Goal: Task Accomplishment & Management: Complete application form

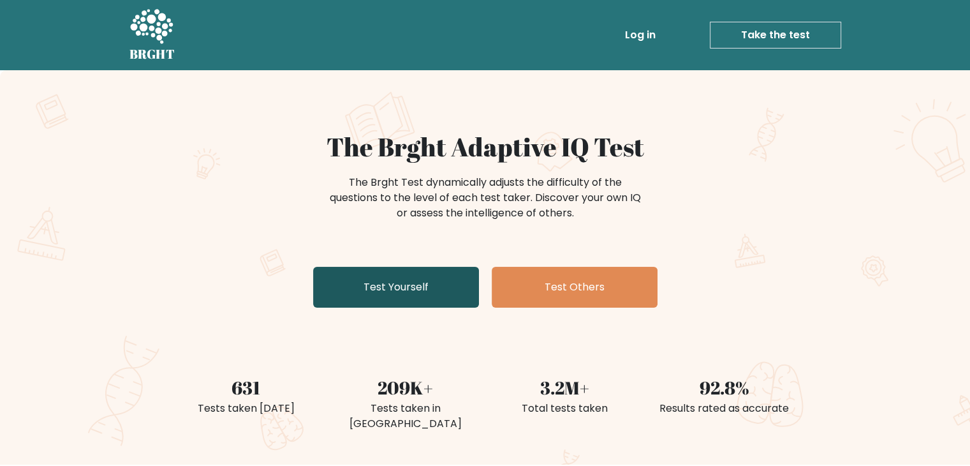
click at [411, 288] on link "Test Yourself" at bounding box center [396, 287] width 166 height 41
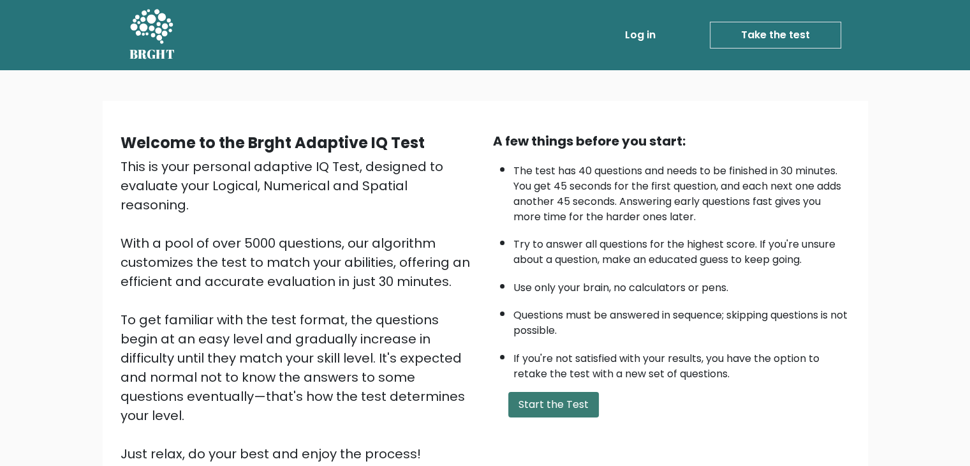
click at [569, 404] on button "Start the Test" at bounding box center [553, 405] width 91 height 26
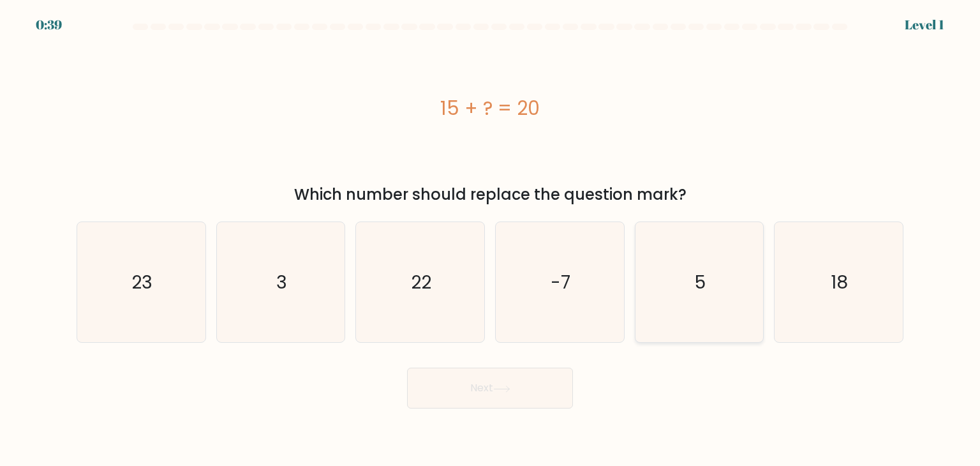
click at [735, 281] on icon "5" at bounding box center [699, 282] width 120 height 120
click at [490, 239] on input "e. 5" at bounding box center [490, 236] width 1 height 6
radio input "true"
click at [527, 396] on button "Next" at bounding box center [490, 387] width 166 height 41
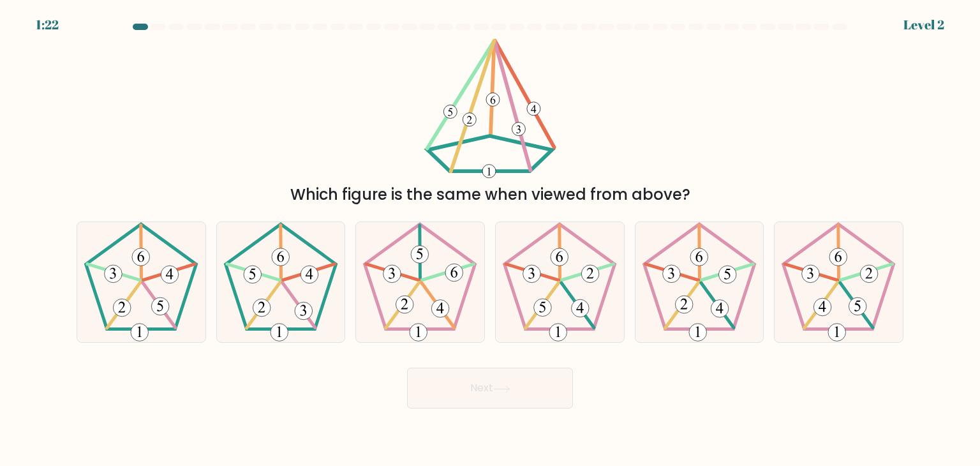
click at [527, 396] on button "Next" at bounding box center [490, 387] width 166 height 41
click at [313, 318] on icon at bounding box center [281, 282] width 120 height 120
click at [490, 239] on input "b." at bounding box center [490, 236] width 1 height 6
radio input "true"
click at [532, 397] on button "Next" at bounding box center [490, 387] width 166 height 41
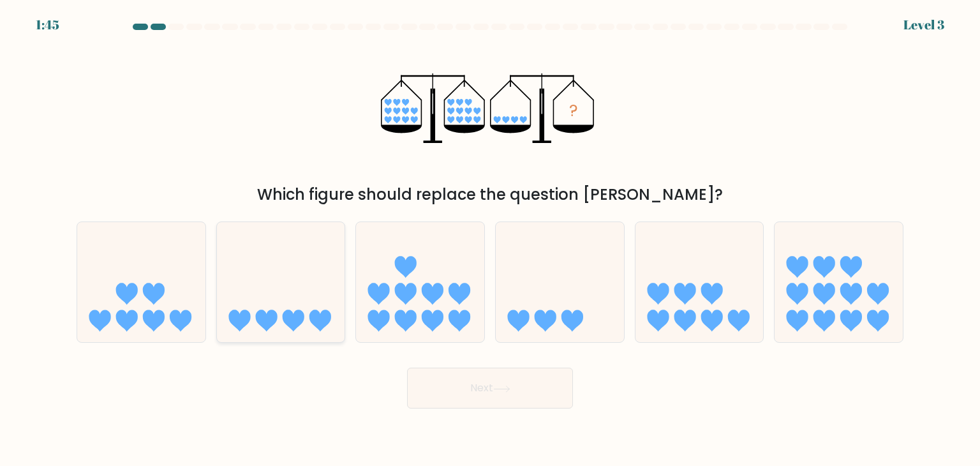
click at [292, 328] on icon at bounding box center [294, 321] width 22 height 22
click at [490, 239] on input "b." at bounding box center [490, 236] width 1 height 6
radio input "true"
click at [487, 398] on button "Next" at bounding box center [490, 387] width 166 height 41
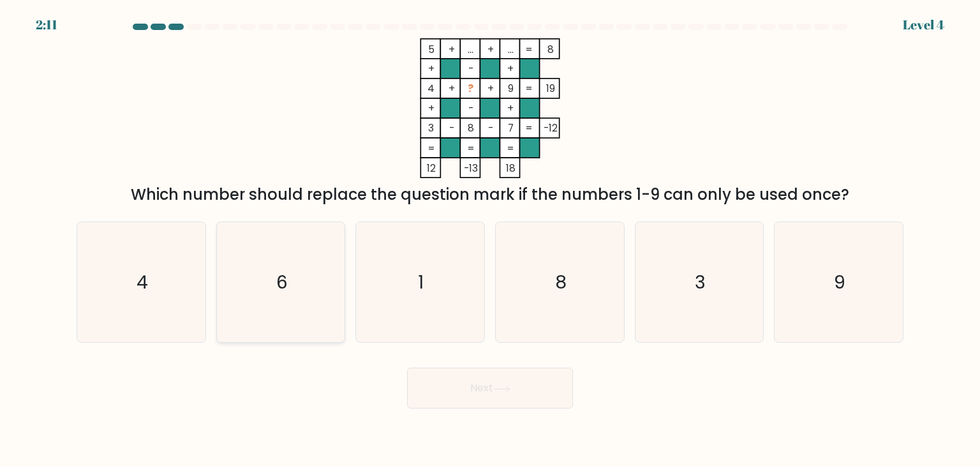
click at [277, 289] on text "6" at bounding box center [281, 282] width 11 height 26
click at [490, 239] on input "b. 6" at bounding box center [490, 236] width 1 height 6
radio input "true"
click at [501, 378] on button "Next" at bounding box center [490, 387] width 166 height 41
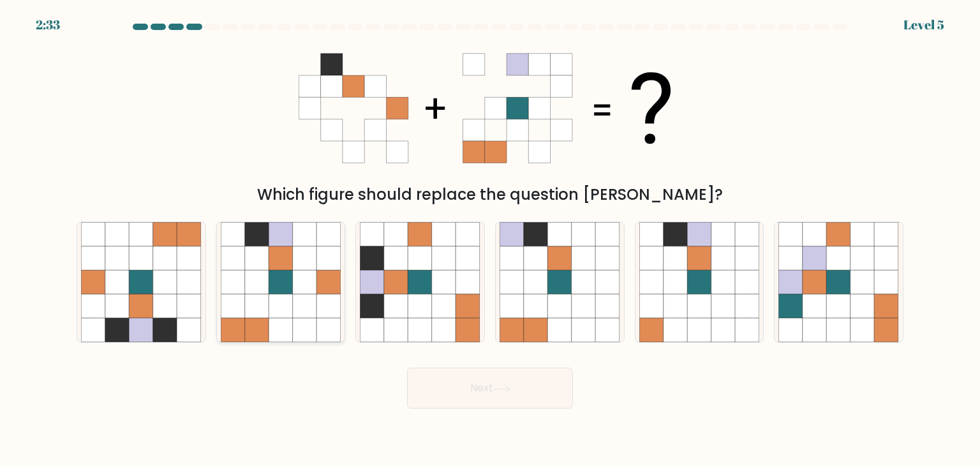
click at [294, 305] on icon at bounding box center [305, 306] width 24 height 24
click at [490, 239] on input "b." at bounding box center [490, 236] width 1 height 6
radio input "true"
click at [546, 408] on body "2:31 Level 5" at bounding box center [490, 233] width 980 height 466
click at [534, 390] on button "Next" at bounding box center [490, 387] width 166 height 41
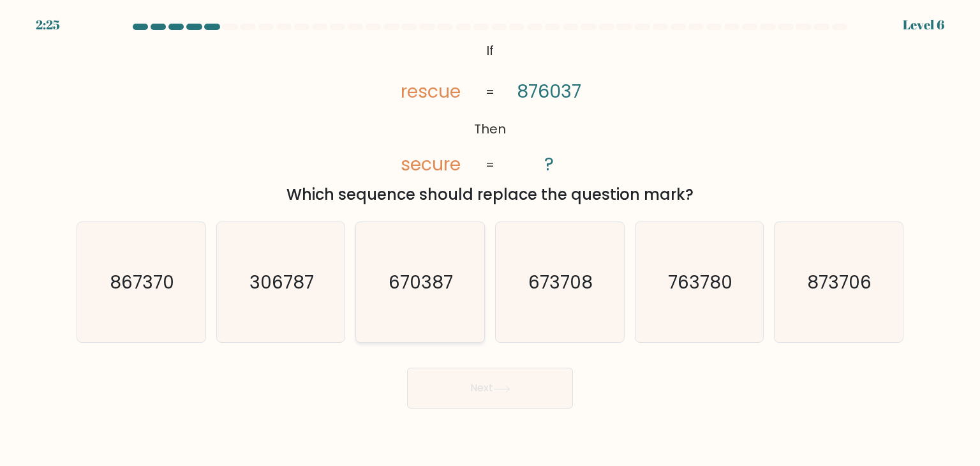
click at [413, 279] on text "670387" at bounding box center [421, 282] width 64 height 26
click at [490, 239] on input "c. 670387" at bounding box center [490, 236] width 1 height 6
radio input "true"
click at [535, 384] on button "Next" at bounding box center [490, 387] width 166 height 41
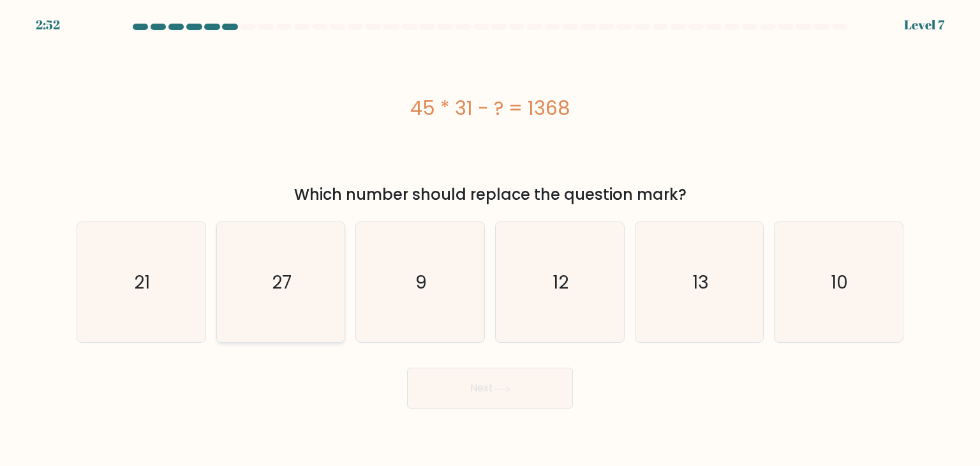
click at [247, 307] on icon "27" at bounding box center [281, 282] width 120 height 120
click at [490, 239] on input "b. 27" at bounding box center [490, 236] width 1 height 6
radio input "true"
click at [505, 381] on button "Next" at bounding box center [490, 387] width 166 height 41
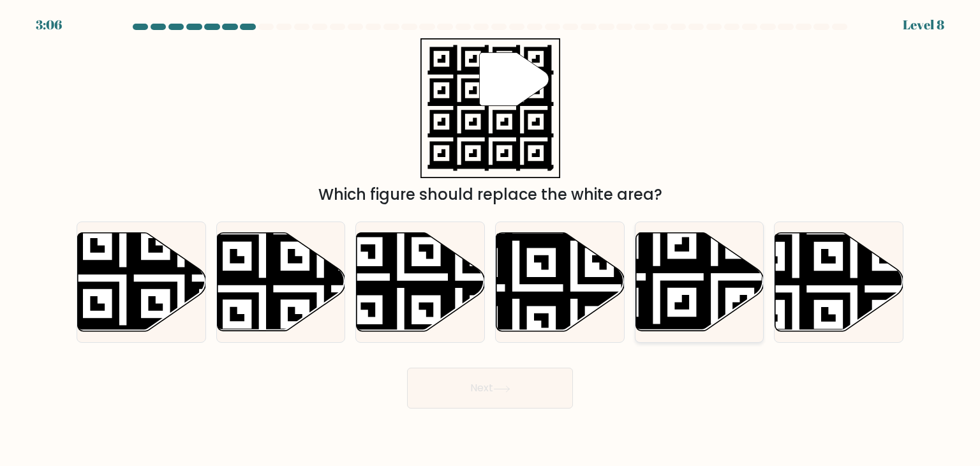
click at [719, 277] on icon at bounding box center [699, 282] width 128 height 98
click at [490, 239] on input "e." at bounding box center [490, 236] width 1 height 6
radio input "true"
click at [516, 393] on button "Next" at bounding box center [490, 387] width 166 height 41
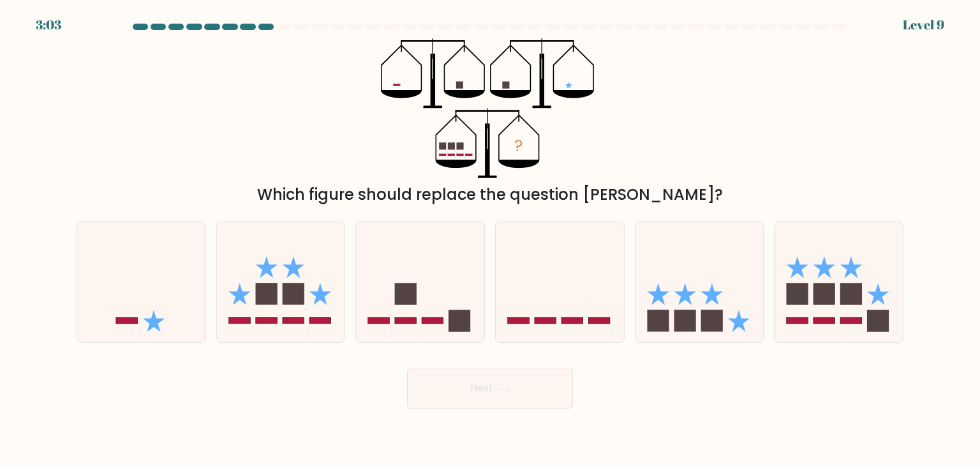
click at [516, 393] on button "Next" at bounding box center [490, 387] width 166 height 41
click at [722, 307] on icon at bounding box center [699, 282] width 128 height 106
click at [490, 239] on input "e." at bounding box center [490, 236] width 1 height 6
radio input "true"
click at [523, 394] on button "Next" at bounding box center [490, 387] width 166 height 41
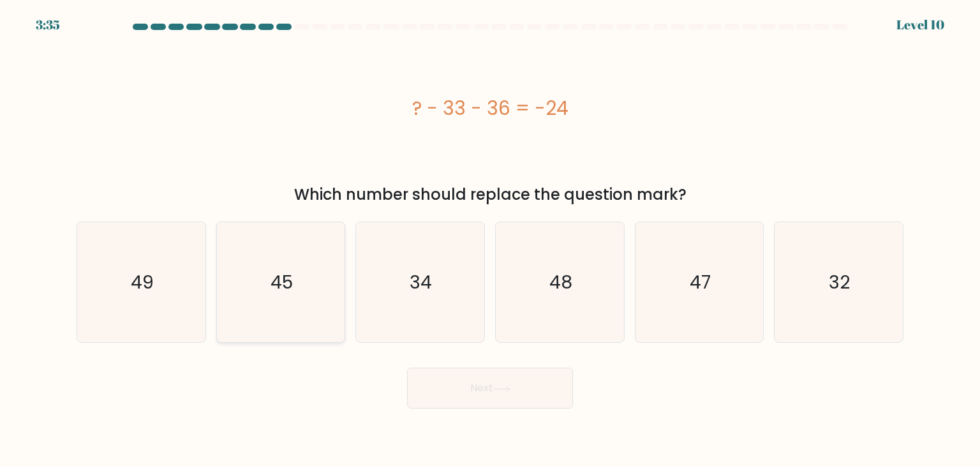
click at [254, 340] on icon "45" at bounding box center [281, 282] width 120 height 120
click at [490, 239] on input "b. 45" at bounding box center [490, 236] width 1 height 6
radio input "true"
click at [457, 388] on button "Next" at bounding box center [490, 387] width 166 height 41
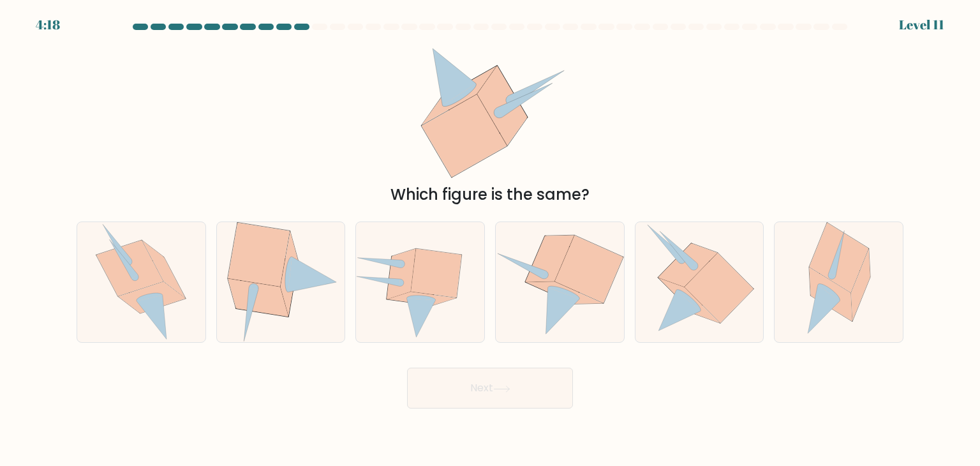
click at [457, 388] on button "Next" at bounding box center [490, 387] width 166 height 41
click at [650, 408] on div "Next" at bounding box center [490, 383] width 842 height 50
click at [704, 320] on icon at bounding box center [699, 282] width 110 height 120
click at [490, 239] on input "e." at bounding box center [490, 236] width 1 height 6
radio input "true"
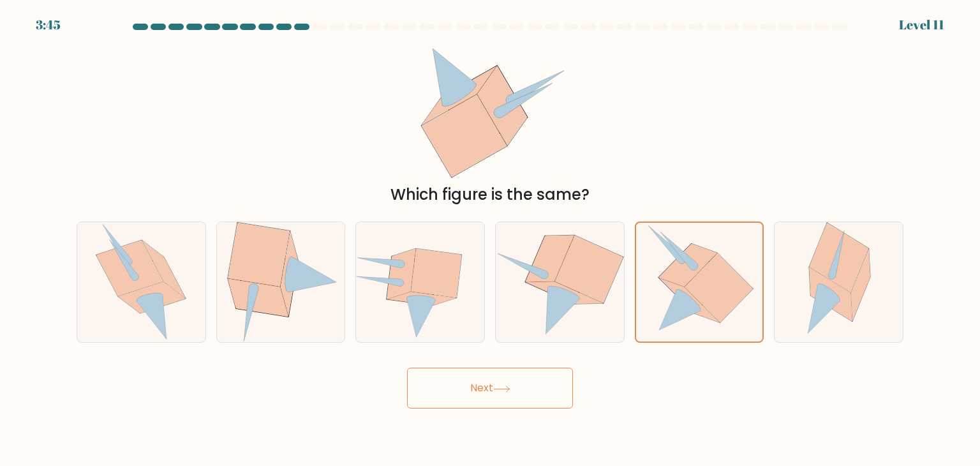
click at [554, 386] on button "Next" at bounding box center [490, 387] width 166 height 41
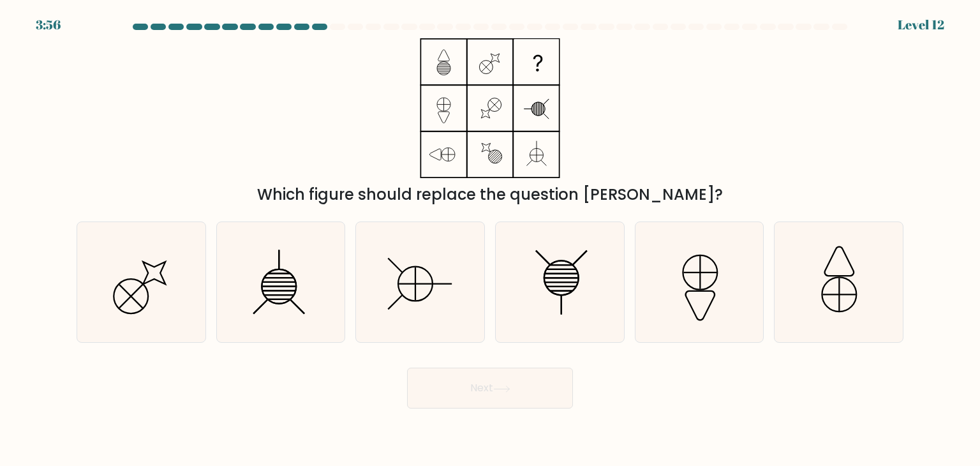
click at [523, 162] on icon at bounding box center [489, 108] width 159 height 140
click at [568, 295] on icon at bounding box center [559, 282] width 120 height 120
click at [490, 239] on input "d." at bounding box center [490, 236] width 1 height 6
radio input "true"
click at [540, 385] on button "Next" at bounding box center [490, 387] width 166 height 41
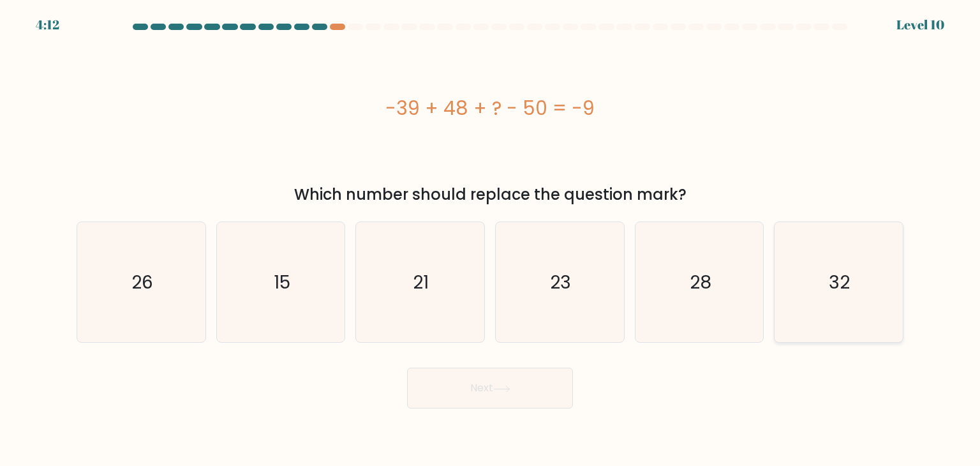
click at [799, 288] on icon "32" at bounding box center [838, 282] width 120 height 120
click at [490, 239] on input "f. 32" at bounding box center [490, 236] width 1 height 6
radio input "true"
click at [508, 396] on button "Next" at bounding box center [490, 387] width 166 height 41
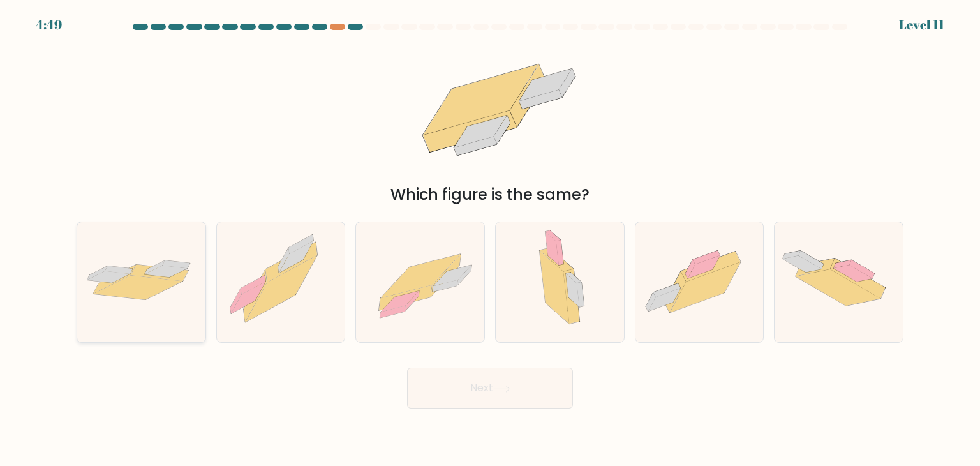
click at [173, 294] on icon at bounding box center [141, 282] width 128 height 53
click at [490, 239] on input "a." at bounding box center [490, 236] width 1 height 6
radio input "true"
click at [553, 390] on button "Next" at bounding box center [490, 387] width 166 height 41
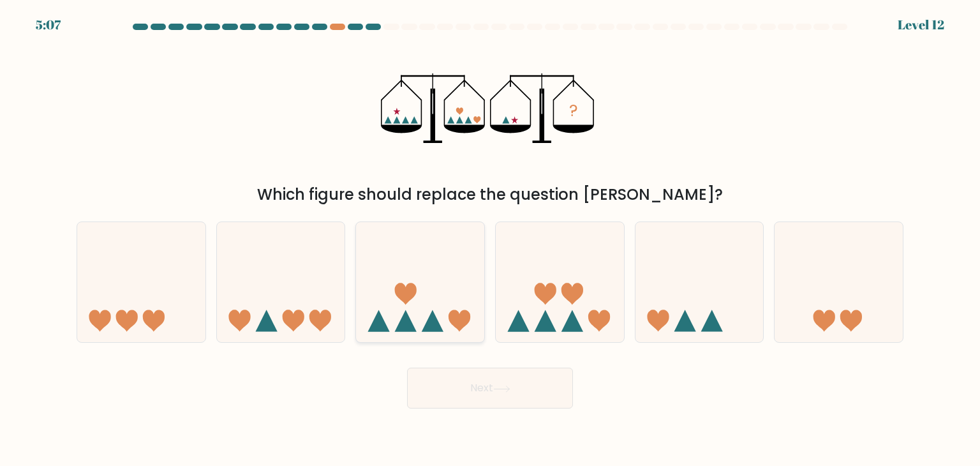
click at [450, 311] on icon at bounding box center [420, 282] width 128 height 106
click at [490, 239] on input "c." at bounding box center [490, 236] width 1 height 6
radio input "true"
click at [543, 399] on button "Next" at bounding box center [490, 387] width 166 height 41
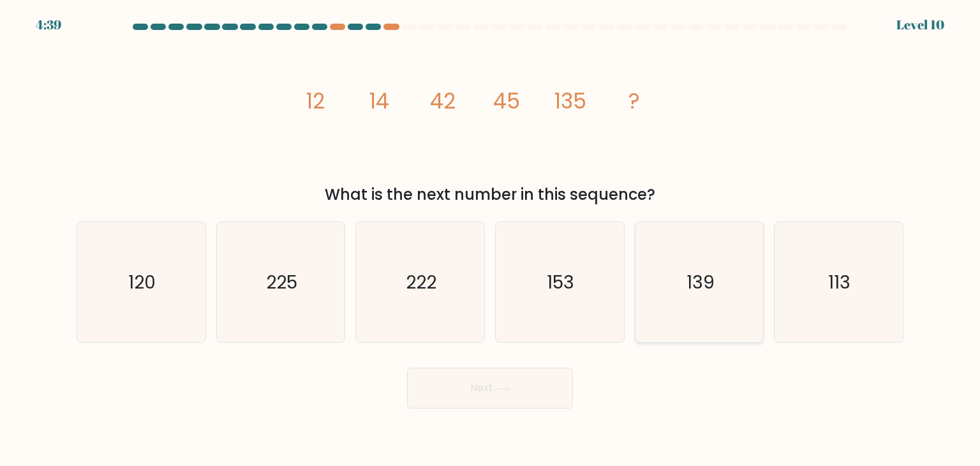
click at [699, 299] on icon "139" at bounding box center [699, 282] width 120 height 120
click at [490, 239] on input "e. 139" at bounding box center [490, 236] width 1 height 6
radio input "true"
click at [482, 400] on button "Next" at bounding box center [490, 387] width 166 height 41
click at [520, 367] on div "Next" at bounding box center [490, 383] width 842 height 50
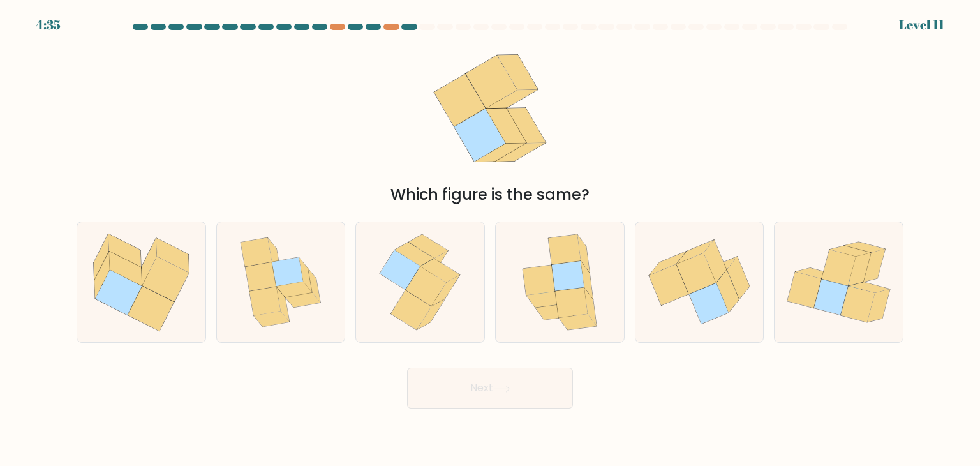
click at [520, 391] on button "Next" at bounding box center [490, 387] width 166 height 41
click at [607, 151] on div "Which figure is the same?" at bounding box center [490, 122] width 842 height 168
click at [110, 268] on icon at bounding box center [118, 283] width 48 height 64
click at [490, 239] on input "a." at bounding box center [490, 236] width 1 height 6
radio input "true"
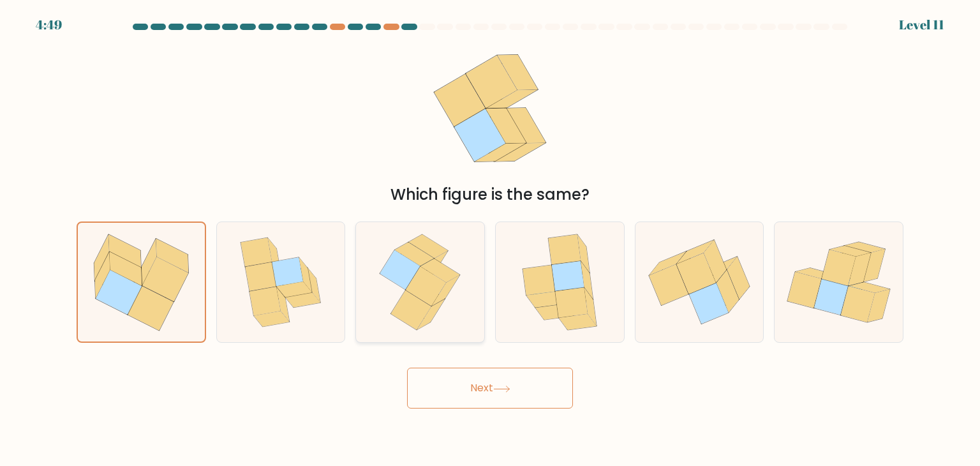
click at [394, 305] on icon at bounding box center [420, 282] width 98 height 120
click at [490, 239] on input "c." at bounding box center [490, 236] width 1 height 6
radio input "true"
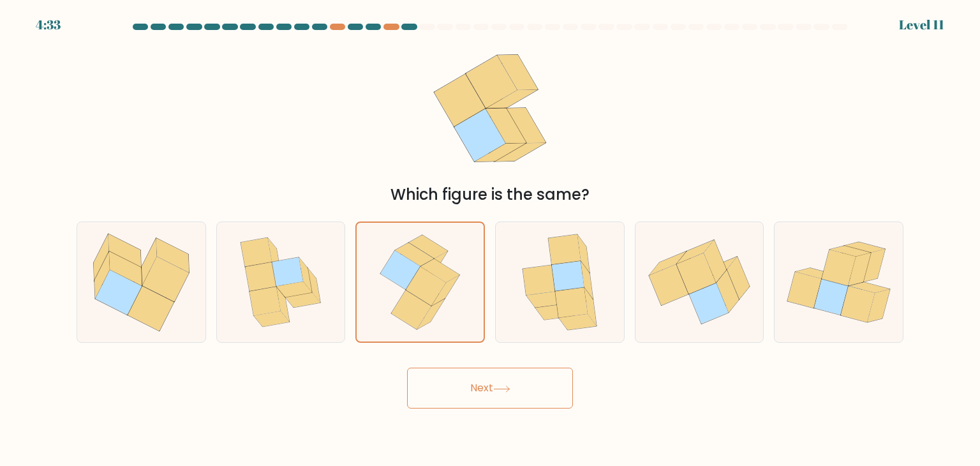
click at [522, 378] on button "Next" at bounding box center [490, 387] width 166 height 41
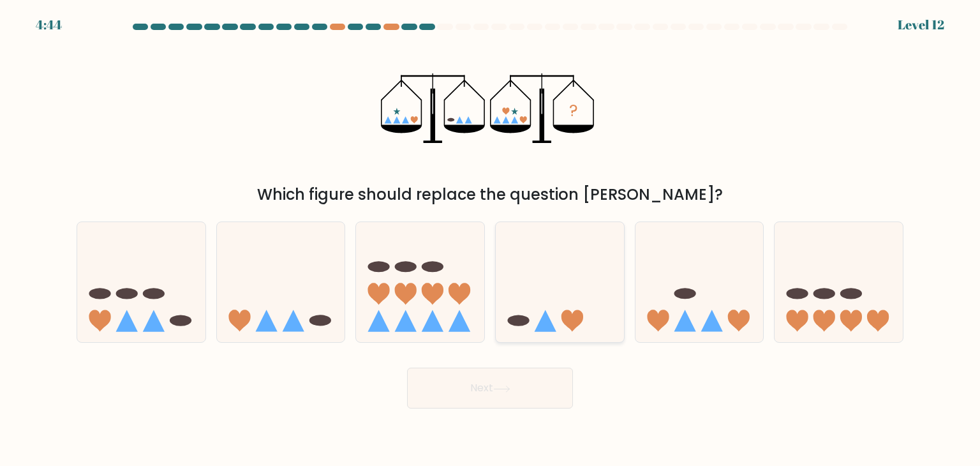
click at [594, 310] on icon at bounding box center [560, 282] width 128 height 106
click at [490, 239] on input "d." at bounding box center [490, 236] width 1 height 6
radio input "true"
click at [531, 375] on button "Next" at bounding box center [490, 387] width 166 height 41
click at [531, 386] on button "Next" at bounding box center [490, 387] width 166 height 41
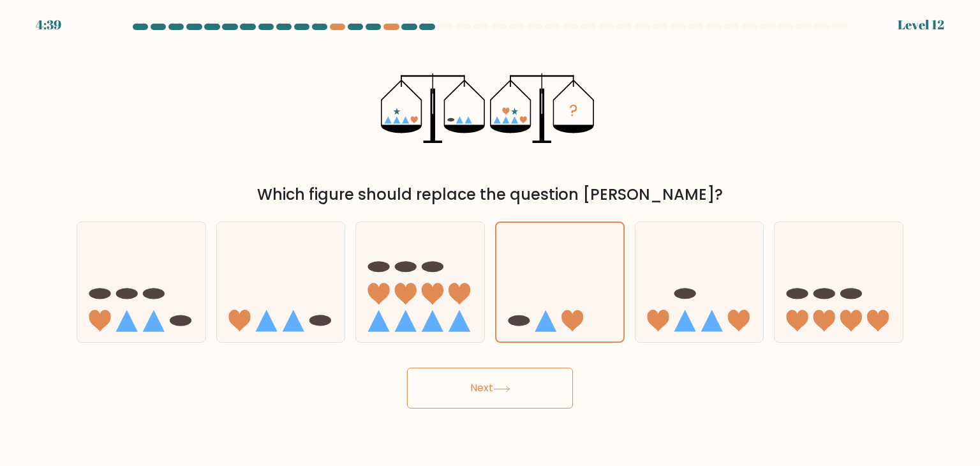
click at [531, 386] on button "Next" at bounding box center [490, 387] width 166 height 41
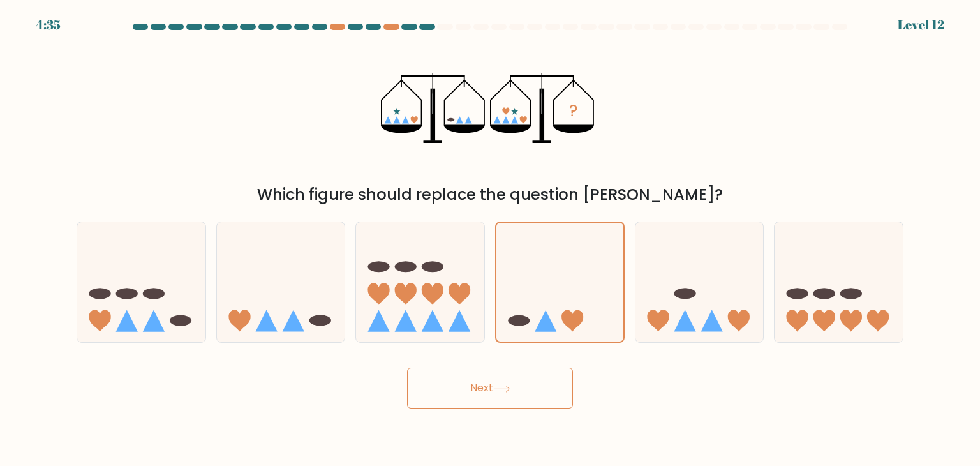
click at [531, 386] on button "Next" at bounding box center [490, 387] width 166 height 41
drag, startPoint x: 531, startPoint y: 386, endPoint x: 526, endPoint y: 381, distance: 7.3
click at [526, 381] on button "Next" at bounding box center [490, 387] width 166 height 41
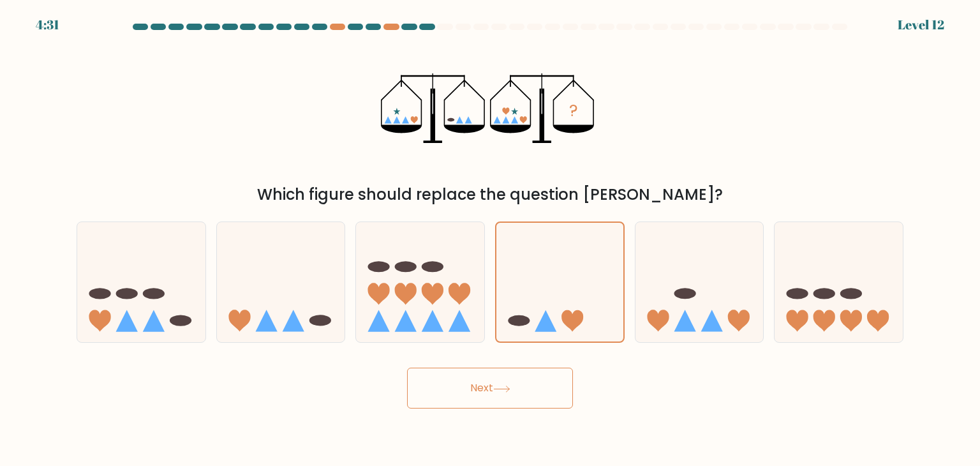
click at [549, 395] on button "Next" at bounding box center [490, 387] width 166 height 41
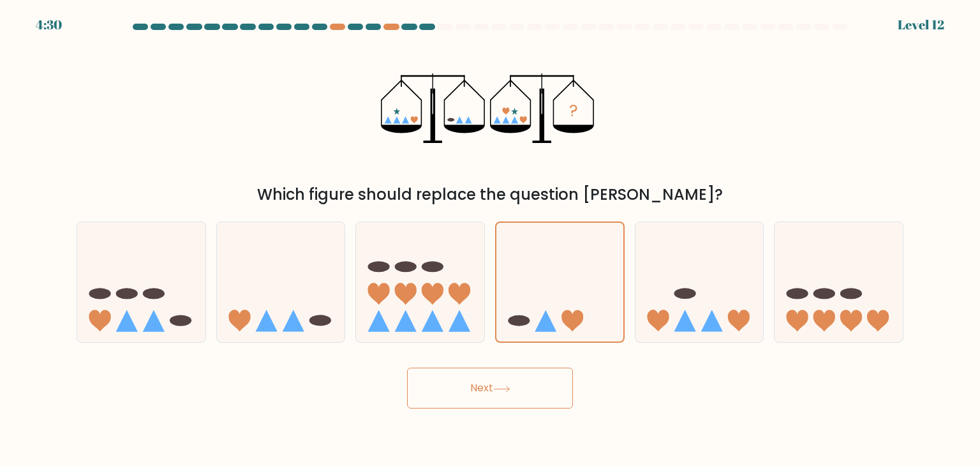
click at [549, 395] on button "Next" at bounding box center [490, 387] width 166 height 41
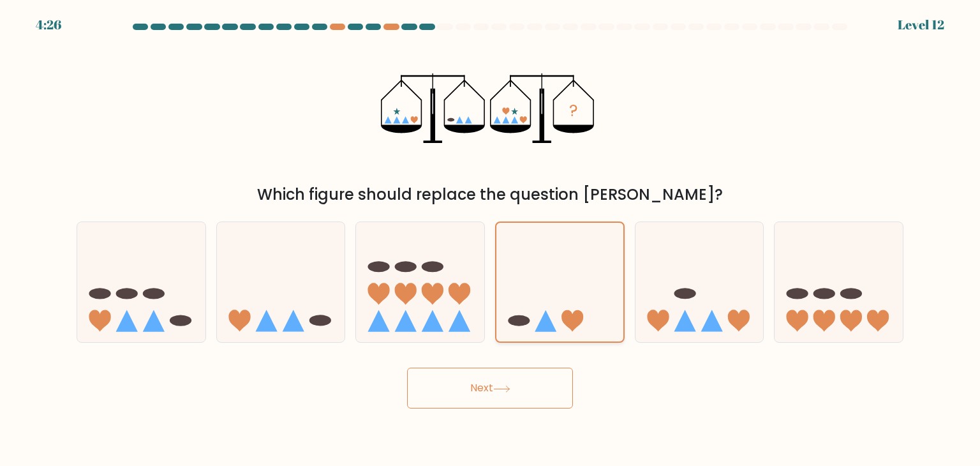
click at [592, 306] on icon at bounding box center [559, 282] width 127 height 105
click at [490, 239] on input "d." at bounding box center [490, 236] width 1 height 6
click at [671, 308] on icon at bounding box center [699, 282] width 128 height 106
click at [490, 239] on input "e." at bounding box center [490, 236] width 1 height 6
radio input "true"
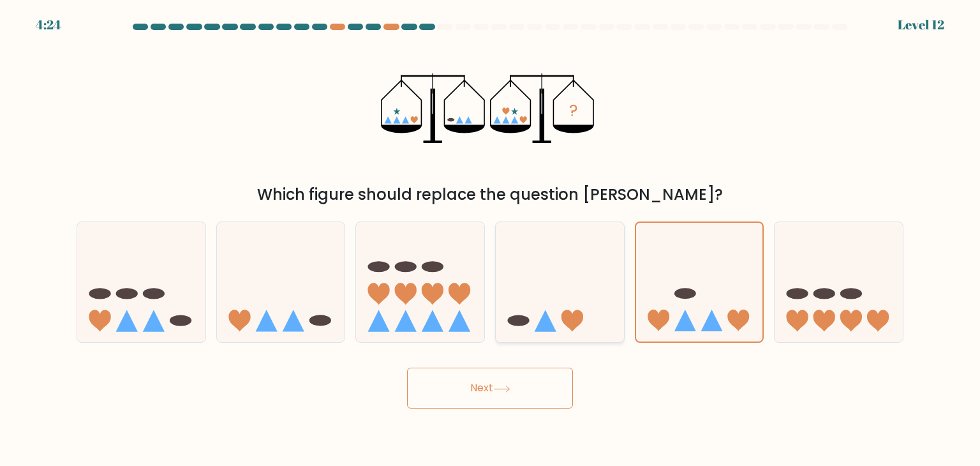
click at [609, 313] on icon at bounding box center [560, 282] width 128 height 106
click at [490, 239] on input "d." at bounding box center [490, 236] width 1 height 6
radio input "true"
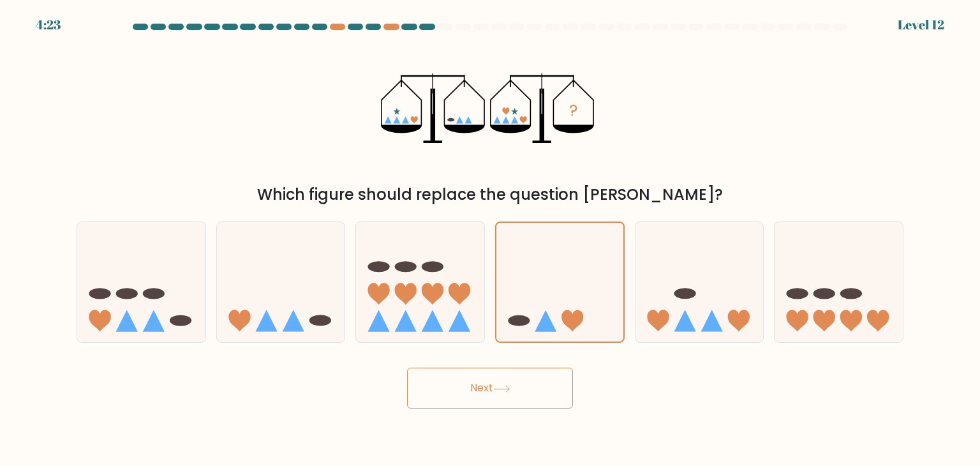
click at [529, 386] on button "Next" at bounding box center [490, 387] width 166 height 41
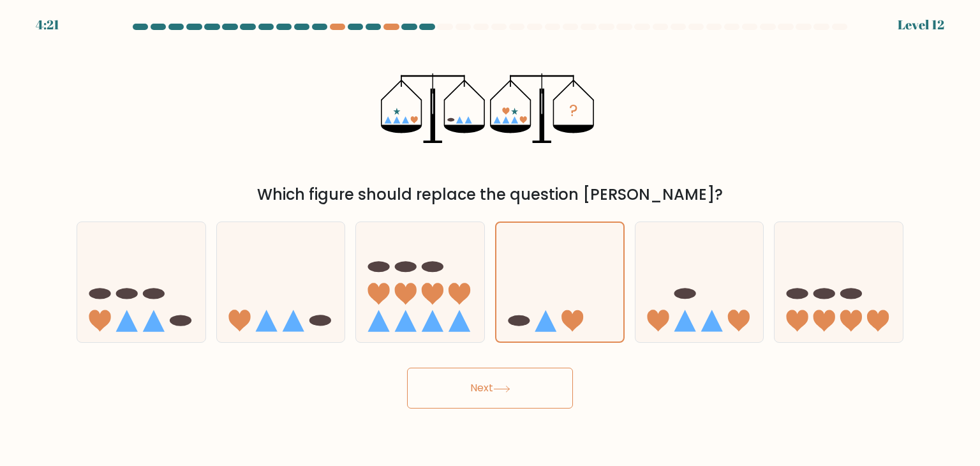
click at [529, 386] on button "Next" at bounding box center [490, 387] width 166 height 41
click at [520, 394] on button "Next" at bounding box center [490, 387] width 166 height 41
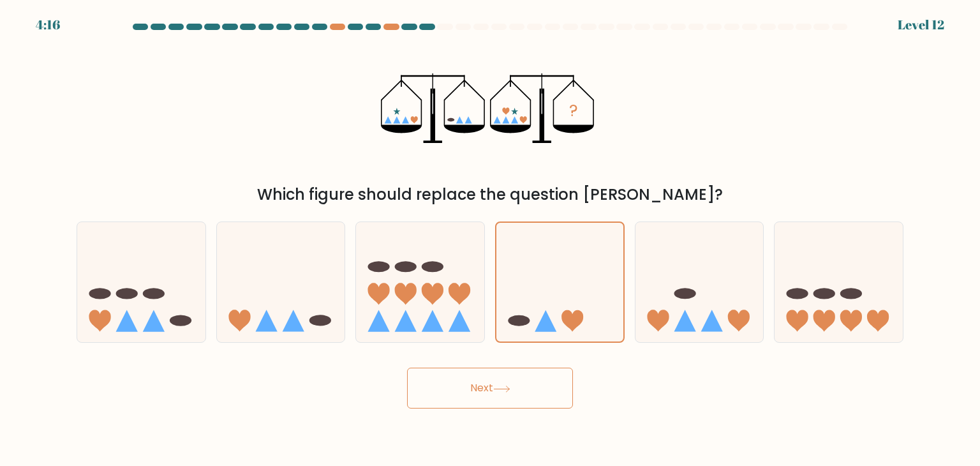
click at [520, 394] on button "Next" at bounding box center [490, 387] width 166 height 41
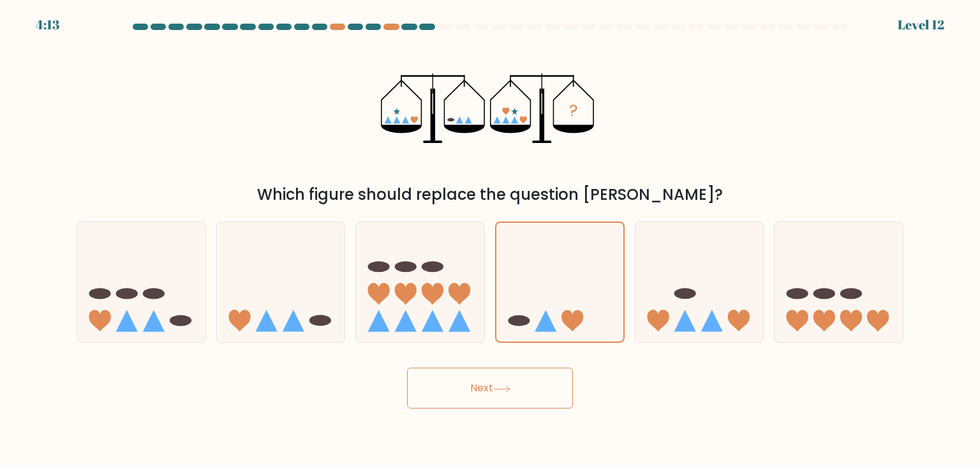
click at [520, 394] on button "Next" at bounding box center [490, 387] width 166 height 41
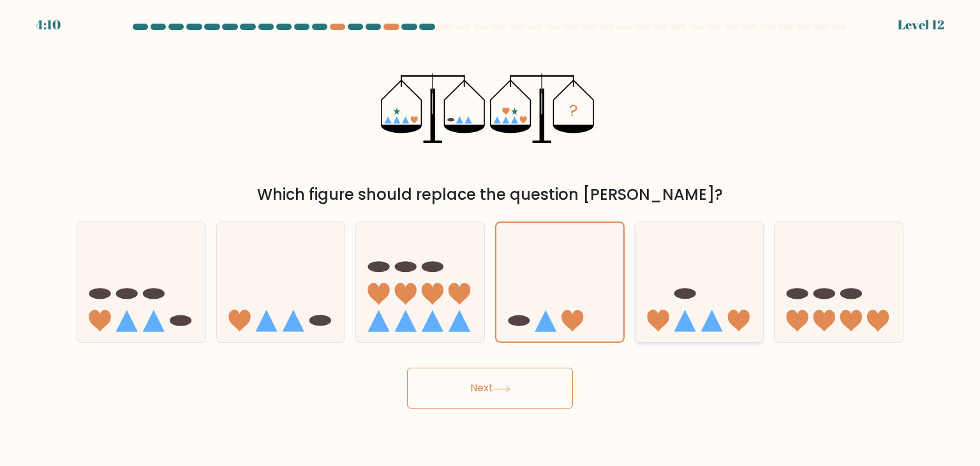
click at [704, 291] on icon at bounding box center [699, 282] width 128 height 106
click at [490, 239] on input "e." at bounding box center [490, 236] width 1 height 6
radio input "true"
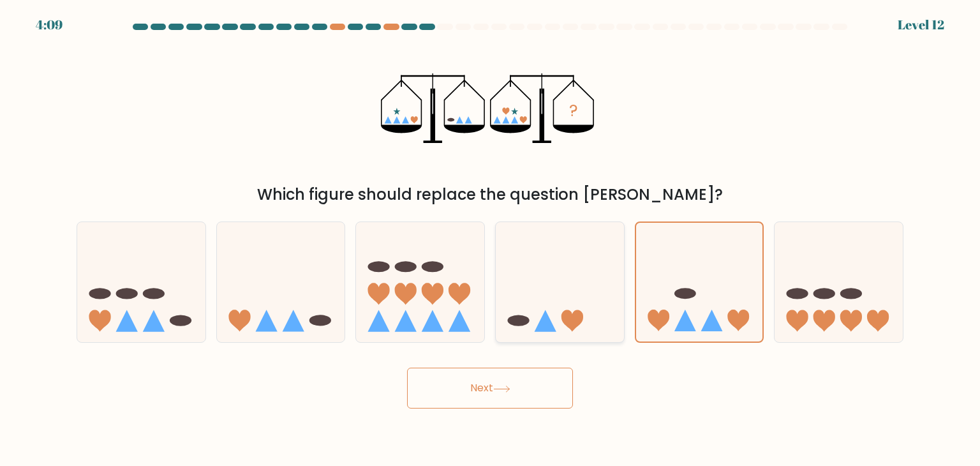
click at [587, 304] on icon at bounding box center [560, 282] width 128 height 106
click at [490, 239] on input "d." at bounding box center [490, 236] width 1 height 6
radio input "true"
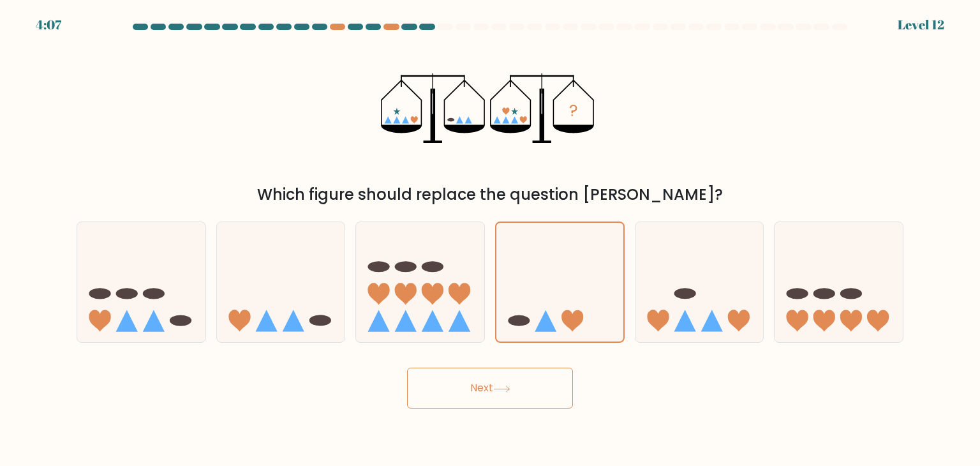
click at [518, 399] on button "Next" at bounding box center [490, 387] width 166 height 41
click at [260, 318] on icon at bounding box center [281, 282] width 128 height 106
click at [490, 239] on input "b." at bounding box center [490, 236] width 1 height 6
radio input "true"
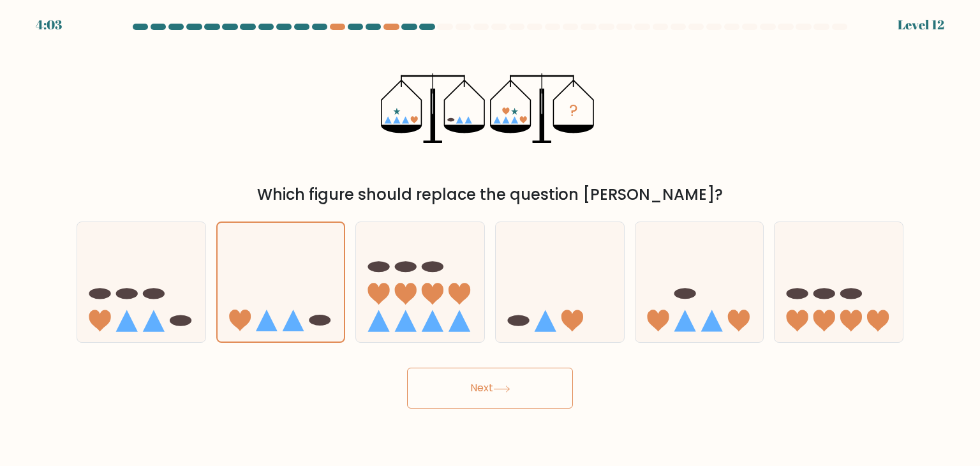
click at [492, 388] on button "Next" at bounding box center [490, 387] width 166 height 41
click at [753, 297] on icon at bounding box center [699, 282] width 128 height 106
click at [490, 239] on input "e." at bounding box center [490, 236] width 1 height 6
radio input "true"
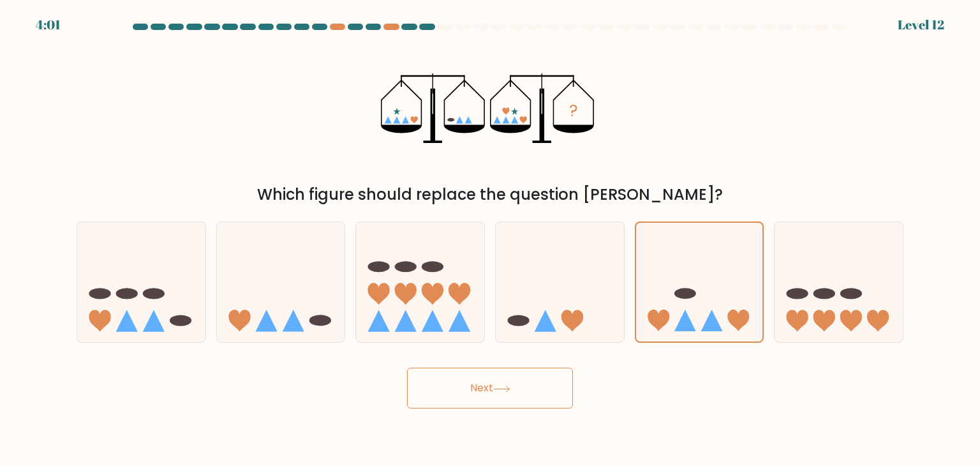
click at [542, 393] on button "Next" at bounding box center [490, 387] width 166 height 41
